Goal: Find contact information: Find contact information

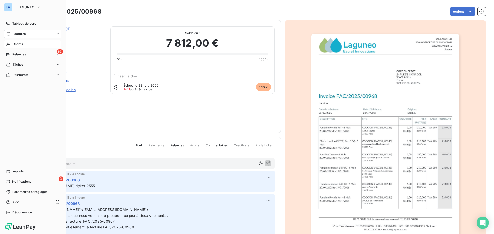
drag, startPoint x: 26, startPoint y: 42, endPoint x: 32, endPoint y: 41, distance: 5.7
click at [27, 42] on div "Clients" at bounding box center [32, 44] width 57 height 8
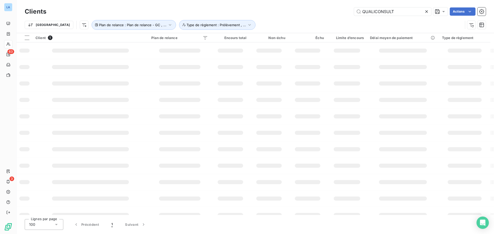
type input "QUALICONSULT"
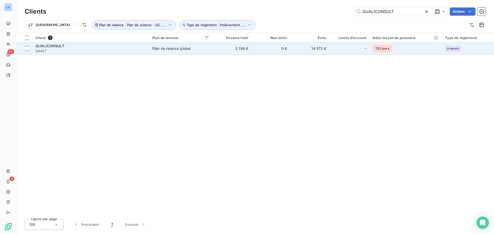
click at [174, 50] on div "Plan de relance global" at bounding box center [171, 48] width 38 height 5
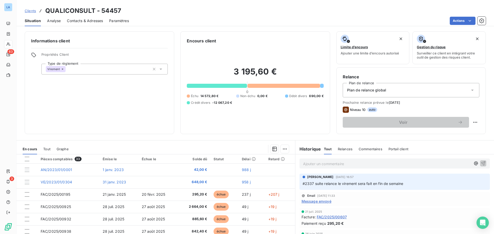
click at [97, 22] on span "Contacts & Adresses" at bounding box center [85, 20] width 36 height 5
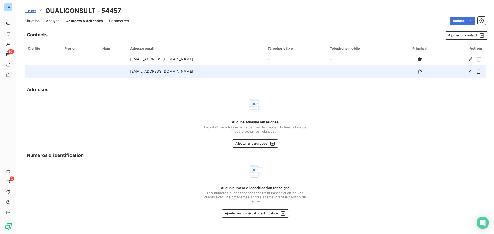
drag, startPoint x: 216, startPoint y: 62, endPoint x: 64, endPoint y: 68, distance: 152.0
click at [64, 67] on tbody "[EMAIL_ADDRESS][DOMAIN_NAME] - - [DOMAIN_NAME][EMAIL_ADDRESS][DOMAIN_NAME]" at bounding box center [255, 65] width 461 height 25
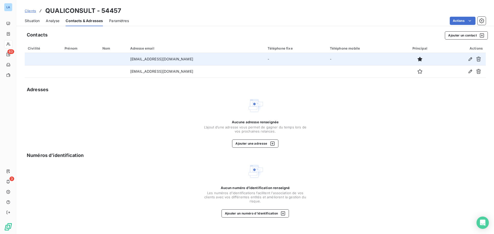
copy tr "[EMAIL_ADDRESS][DOMAIN_NAME]"
drag, startPoint x: 118, startPoint y: 63, endPoint x: 222, endPoint y: 58, distance: 104.1
click at [222, 58] on tr "[EMAIL_ADDRESS][DOMAIN_NAME] - -" at bounding box center [255, 59] width 461 height 12
click at [479, 58] on icon "button" at bounding box center [478, 59] width 5 height 5
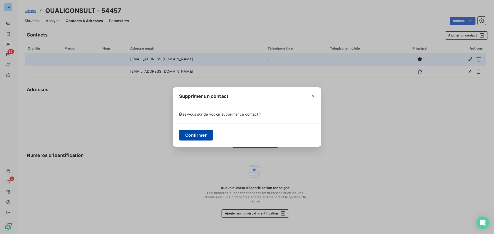
drag, startPoint x: 199, startPoint y: 136, endPoint x: 201, endPoint y: 133, distance: 3.2
click at [199, 135] on button "Confirmer" at bounding box center [196, 135] width 34 height 11
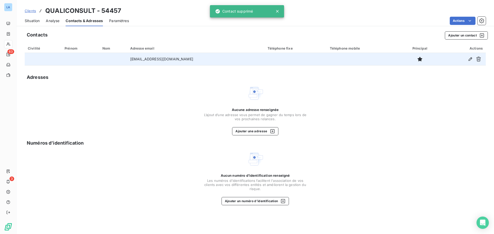
click at [35, 21] on span "Situation" at bounding box center [32, 20] width 15 height 5
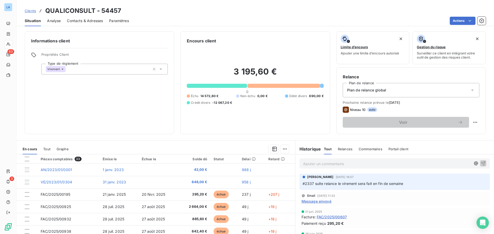
click at [369, 147] on div "Commentaires" at bounding box center [371, 149] width 24 height 11
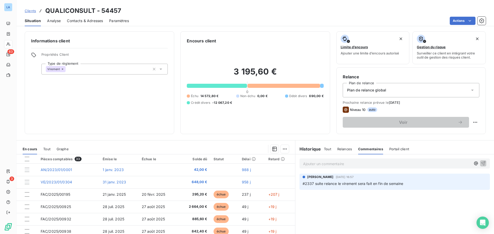
click at [323, 165] on p "Ajouter un commentaire ﻿" at bounding box center [387, 164] width 168 height 6
click at [309, 167] on p "NE PAS UTILISER [EMAIL_ADDRESS][DOMAIN_NAME] POUE LES RELANCES" at bounding box center [387, 164] width 168 height 6
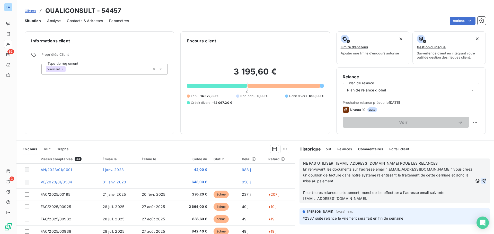
drag, startPoint x: 481, startPoint y: 182, endPoint x: 472, endPoint y: 170, distance: 15.2
click at [481, 182] on icon "button" at bounding box center [483, 181] width 5 height 5
